Goal: Information Seeking & Learning: Find specific fact

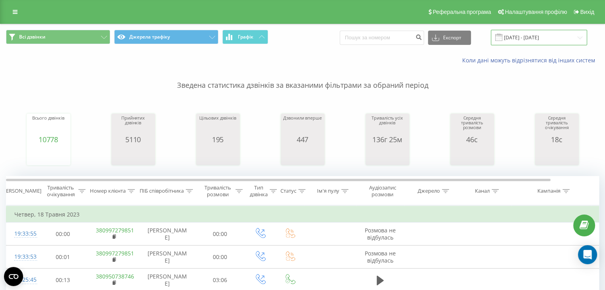
click at [538, 38] on input "[DATE] - [DATE]" at bounding box center [539, 38] width 96 height 16
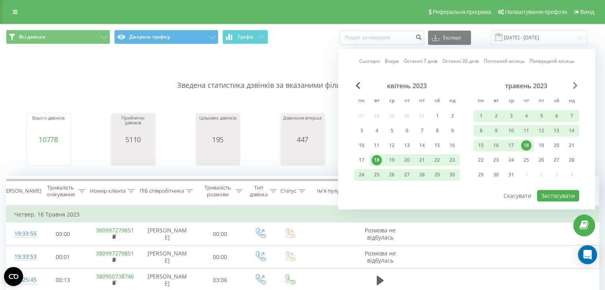
click at [573, 85] on span "Next Month" at bounding box center [575, 85] width 5 height 7
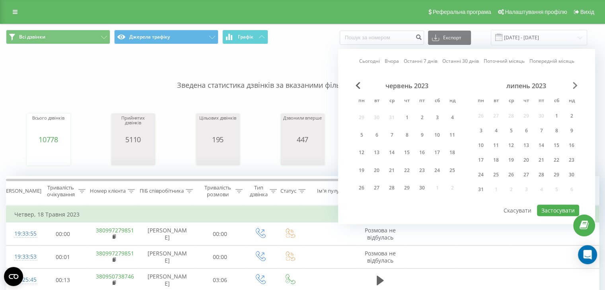
click at [573, 85] on span "Next Month" at bounding box center [575, 85] width 5 height 7
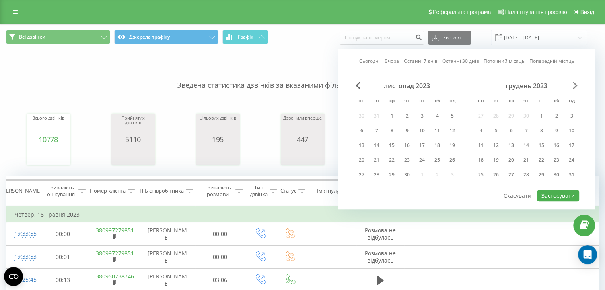
click at [573, 85] on span "Next Month" at bounding box center [575, 85] width 5 height 7
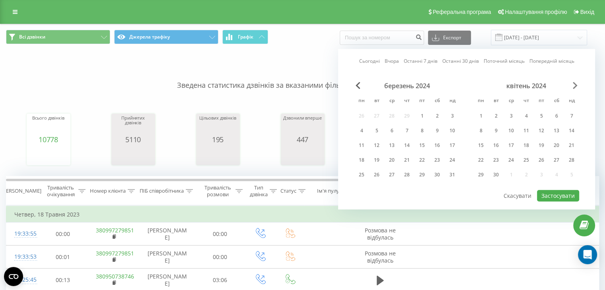
click at [573, 85] on span "Next Month" at bounding box center [575, 85] width 5 height 7
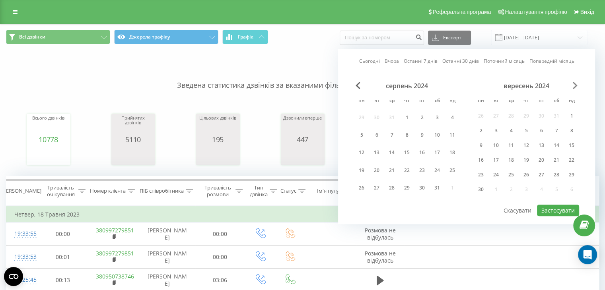
click at [573, 85] on span "Next Month" at bounding box center [575, 85] width 5 height 7
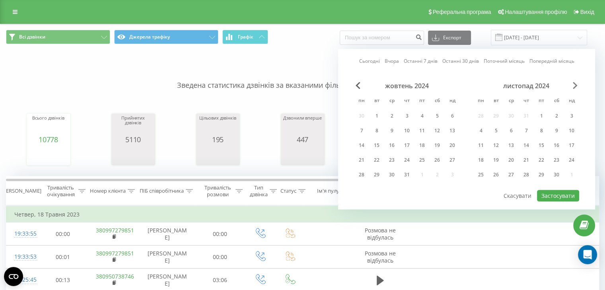
click at [573, 85] on span "Next Month" at bounding box center [575, 85] width 5 height 7
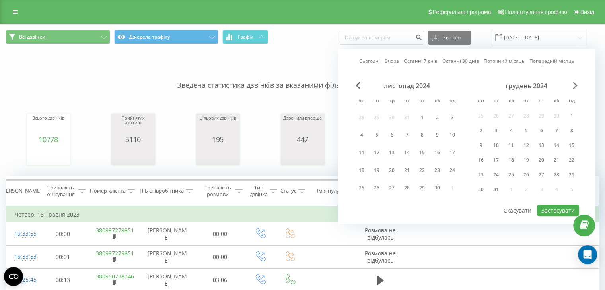
click at [573, 85] on span "Next Month" at bounding box center [575, 85] width 5 height 7
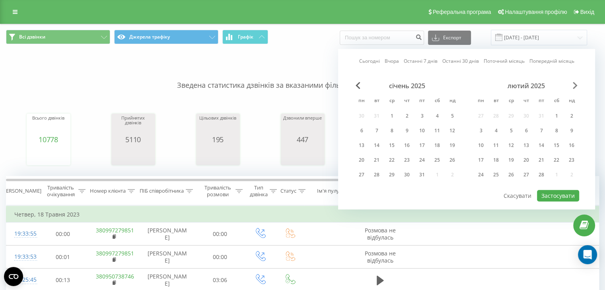
click at [573, 85] on span "Next Month" at bounding box center [575, 85] width 5 height 7
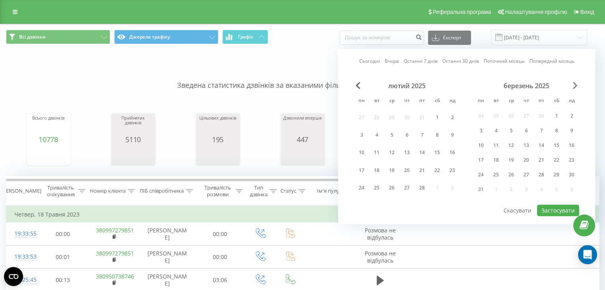
click at [573, 85] on span "Next Month" at bounding box center [575, 85] width 5 height 7
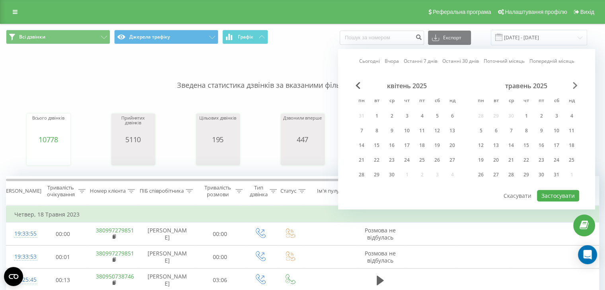
click at [573, 85] on span "Next Month" at bounding box center [575, 85] width 5 height 7
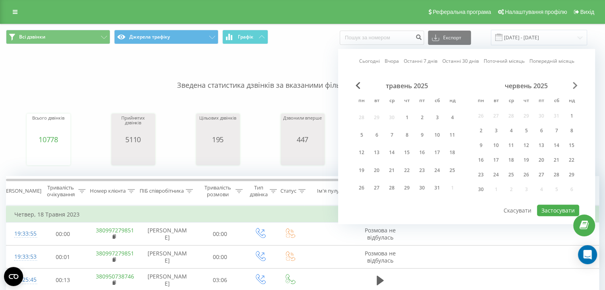
click at [573, 85] on span "Next Month" at bounding box center [575, 85] width 5 height 7
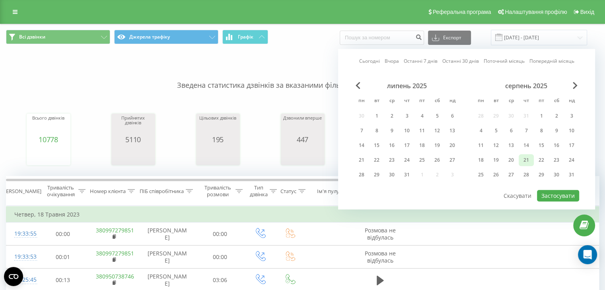
click at [526, 159] on div "21" at bounding box center [526, 160] width 10 height 10
click at [559, 193] on button "Застосувати" at bounding box center [558, 196] width 42 height 12
type input "[DATE] - [DATE]"
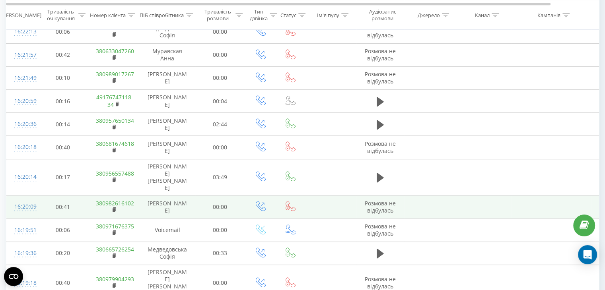
scroll to position [538, 0]
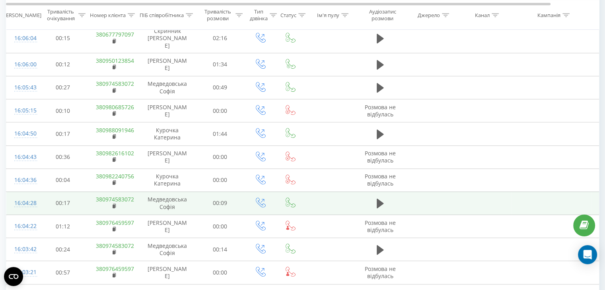
scroll to position [538, 0]
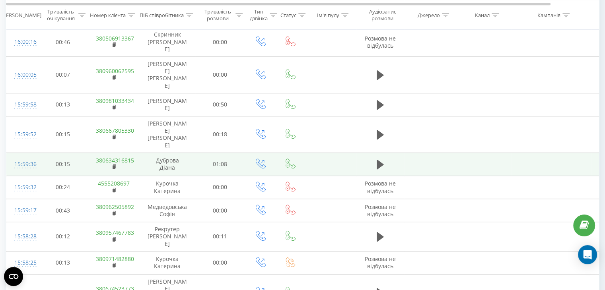
scroll to position [538, 0]
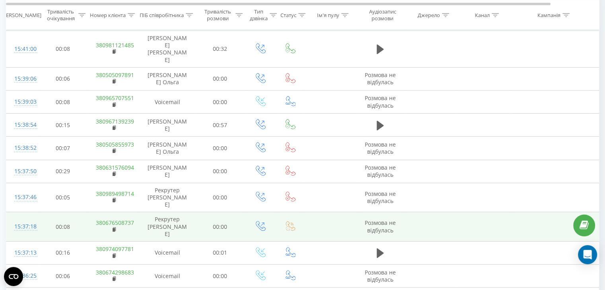
scroll to position [538, 0]
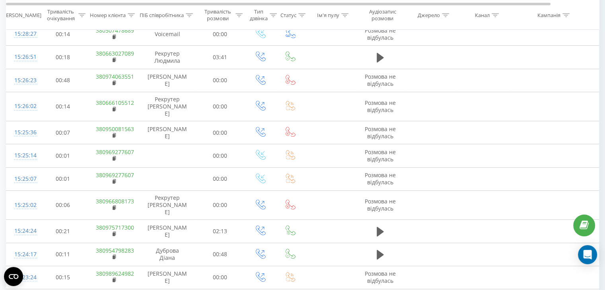
scroll to position [434, 0]
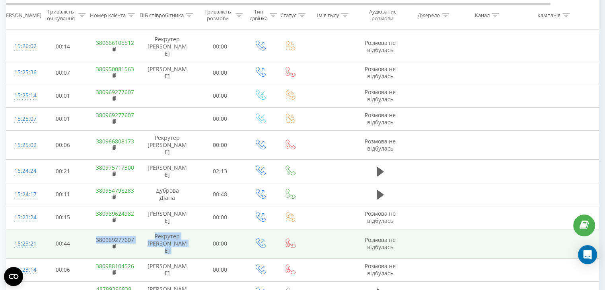
drag, startPoint x: 90, startPoint y: 210, endPoint x: 198, endPoint y: 218, distance: 108.0
click at [198, 229] on tr "15:23:21 00:44 380969277607 [PERSON_NAME] Ольга 00:00 Розмова не відбулась" at bounding box center [328, 243] width 644 height 29
copy tr "380969277607 [PERSON_NAME] [PERSON_NAME]"
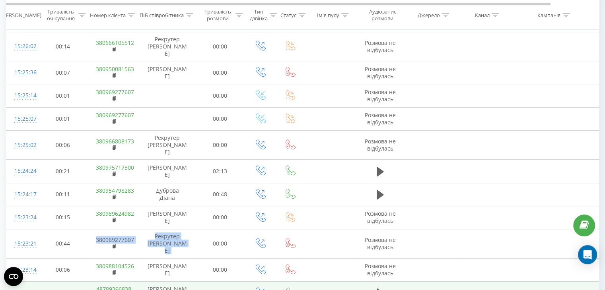
scroll to position [538, 0]
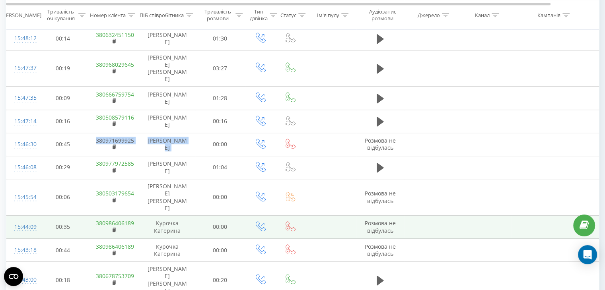
scroll to position [538, 0]
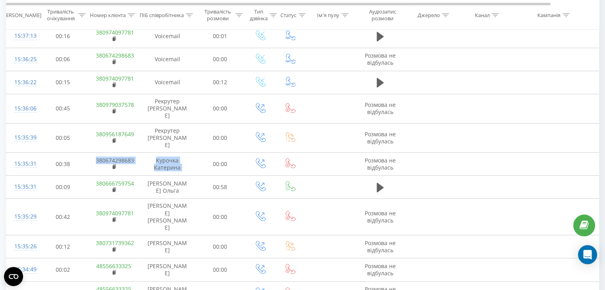
scroll to position [538, 0]
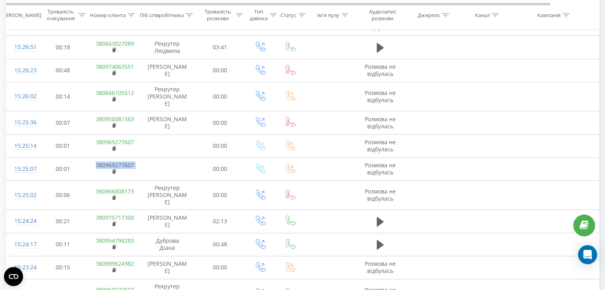
scroll to position [538, 0]
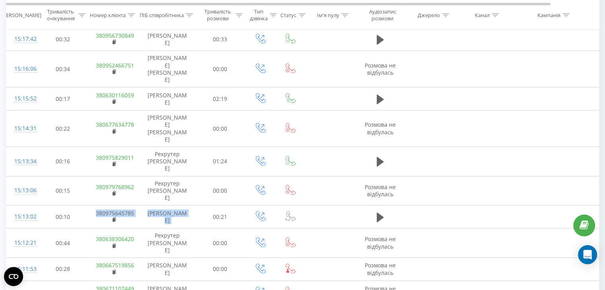
scroll to position [538, 0]
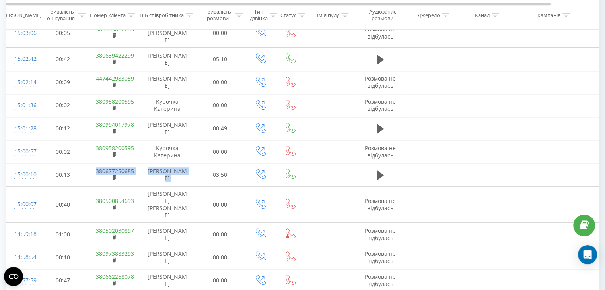
scroll to position [538, 0]
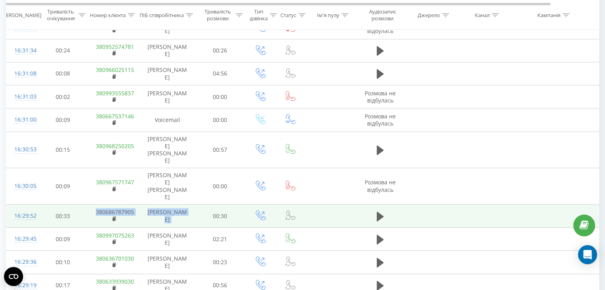
scroll to position [538, 0]
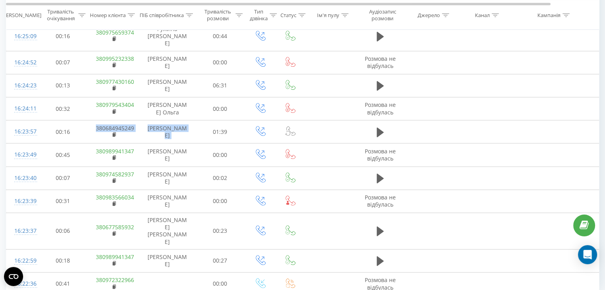
scroll to position [538, 0]
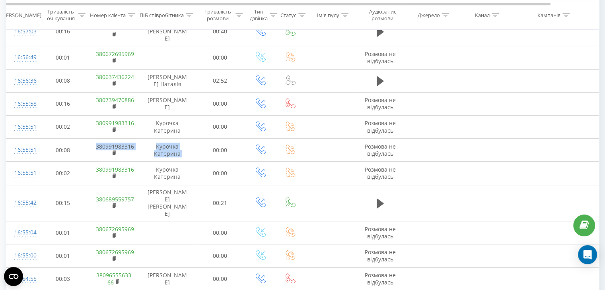
scroll to position [538, 0]
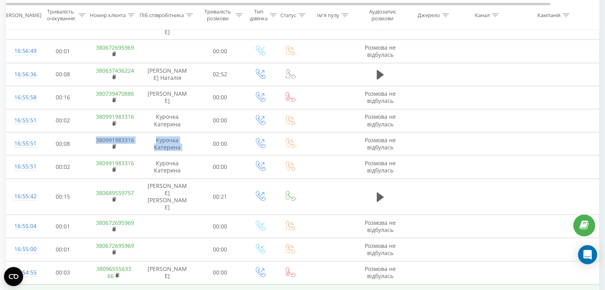
drag, startPoint x: 93, startPoint y: 242, endPoint x: 184, endPoint y: 252, distance: 91.6
copy tr "380672695969 [PERSON_NAME]"
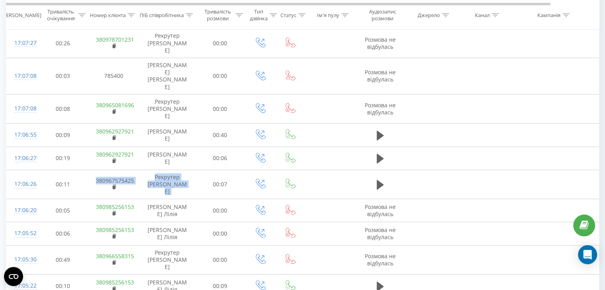
scroll to position [538, 0]
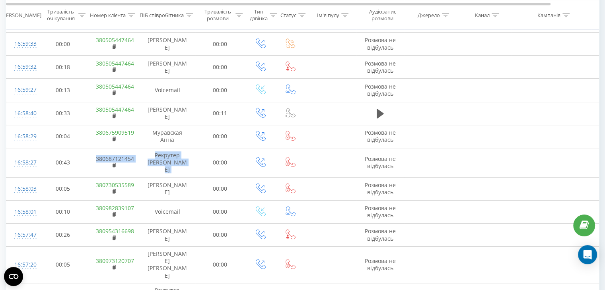
scroll to position [538, 0]
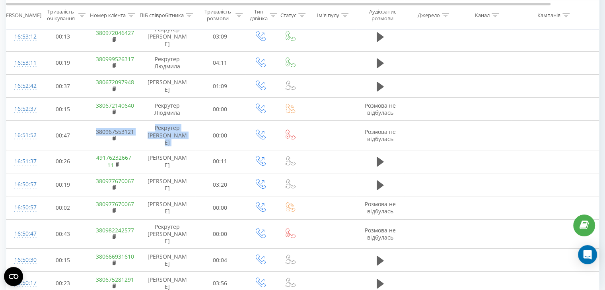
scroll to position [538, 0]
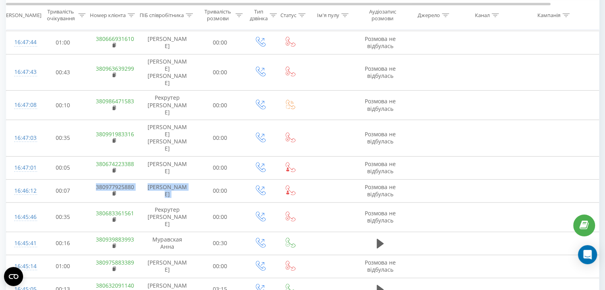
scroll to position [538, 0]
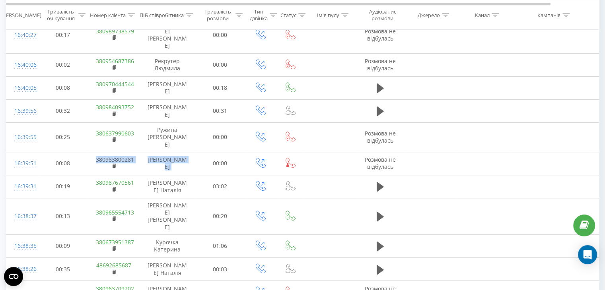
scroll to position [538, 0]
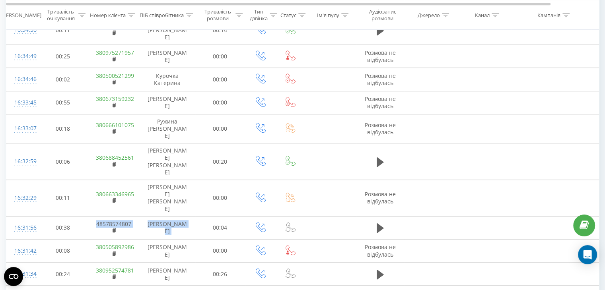
scroll to position [538, 0]
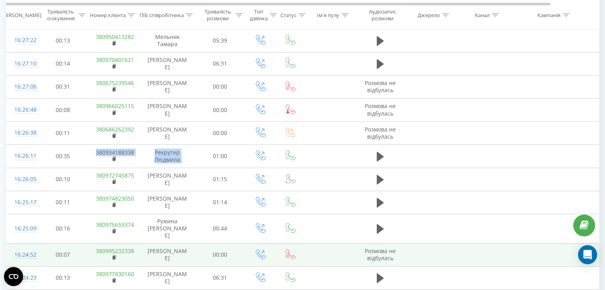
scroll to position [538, 0]
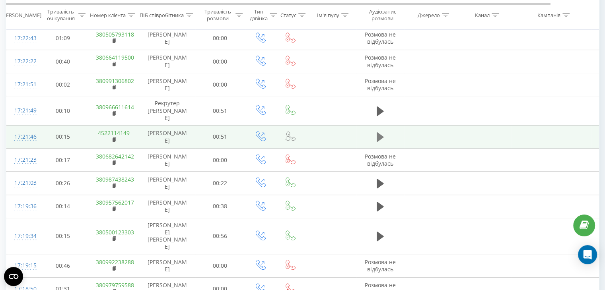
scroll to position [538, 0]
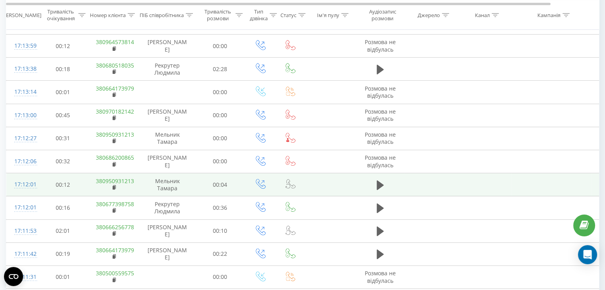
scroll to position [275, 0]
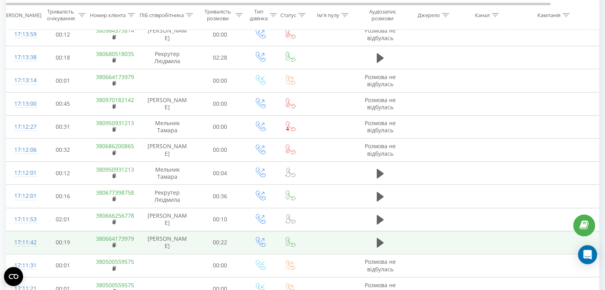
drag, startPoint x: 89, startPoint y: 231, endPoint x: 179, endPoint y: 234, distance: 89.9
click at [181, 240] on tr "17:11:42 00:19 380664173979 [PERSON_NAME] 00:22" at bounding box center [328, 242] width 644 height 23
copy tr "380664173979 [PERSON_NAME]"
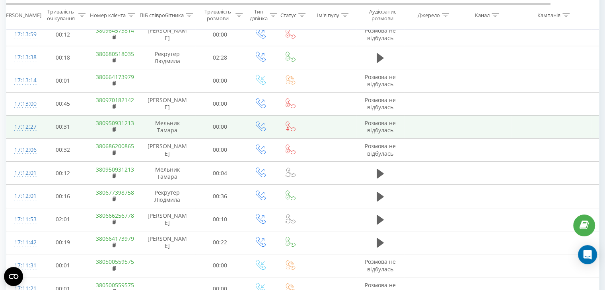
click at [231, 128] on td "00:00" at bounding box center [220, 126] width 50 height 23
